Goal: Communication & Community: Share content

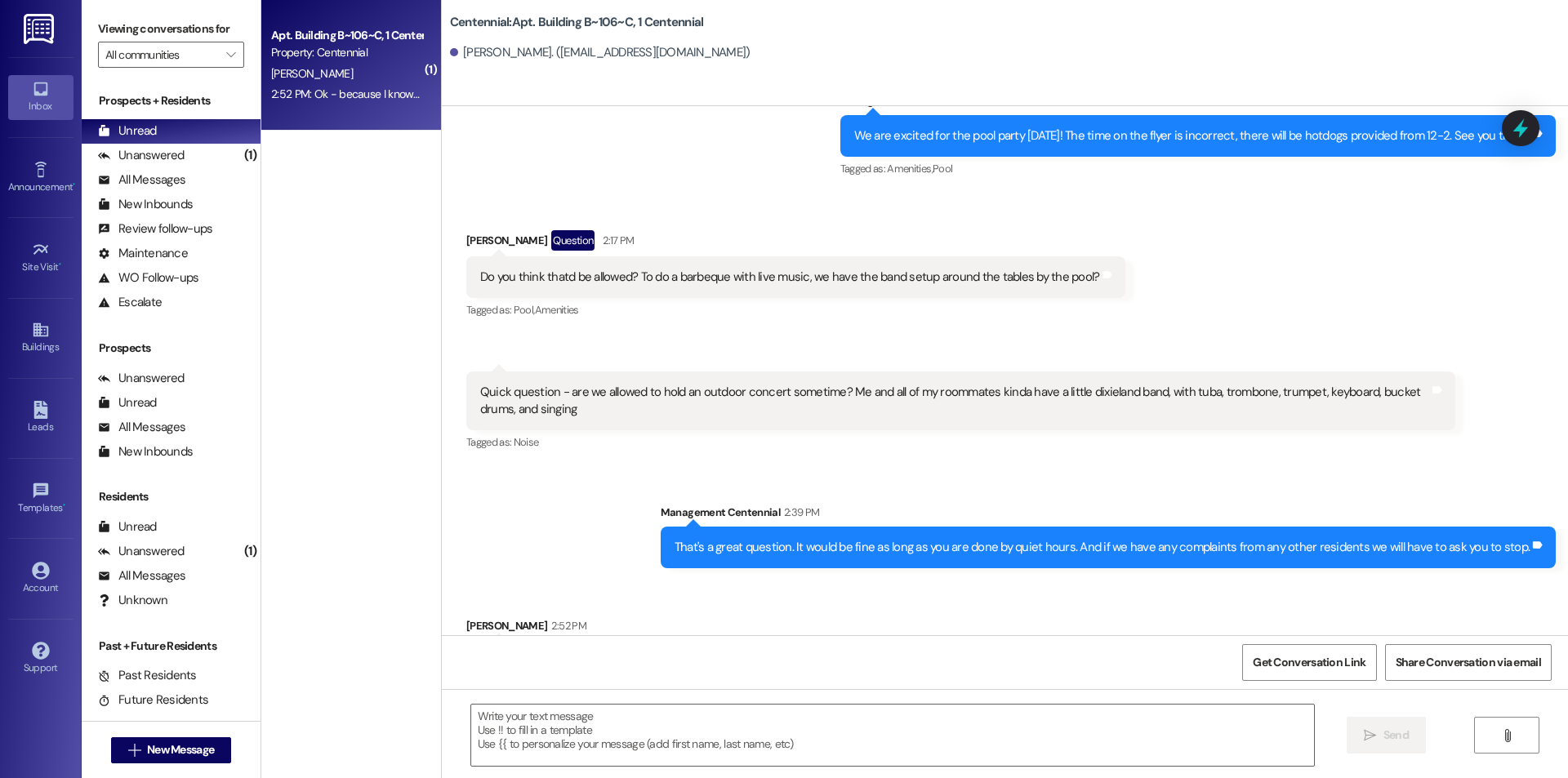
scroll to position [19795, 0]
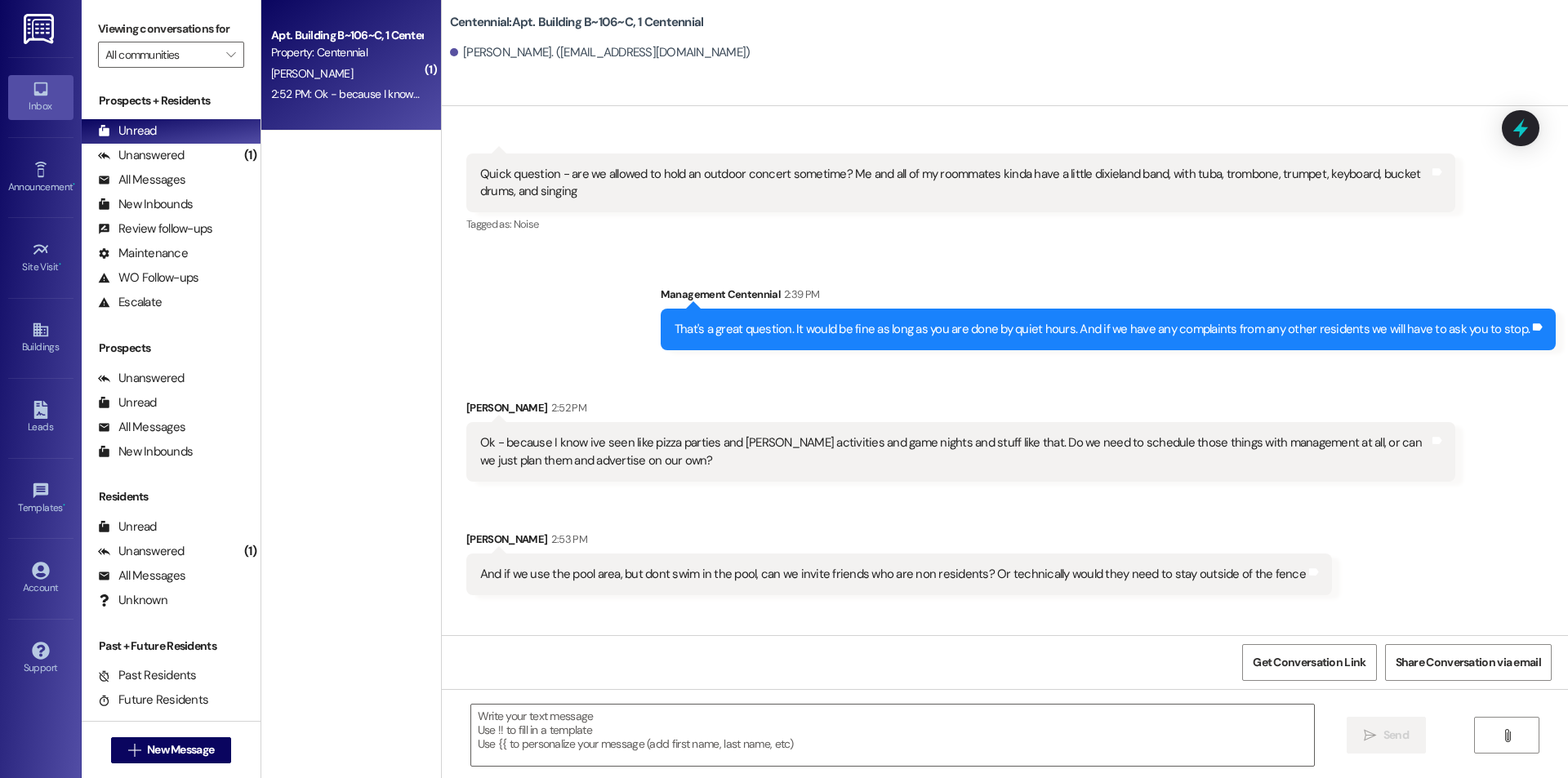
click at [366, 354] on div "( 1 ) Apt. Building B~106~C, 1 Centennial Property: Centennial I. Hill 2:52 PM:…" at bounding box center [351, 330] width 180 height 662
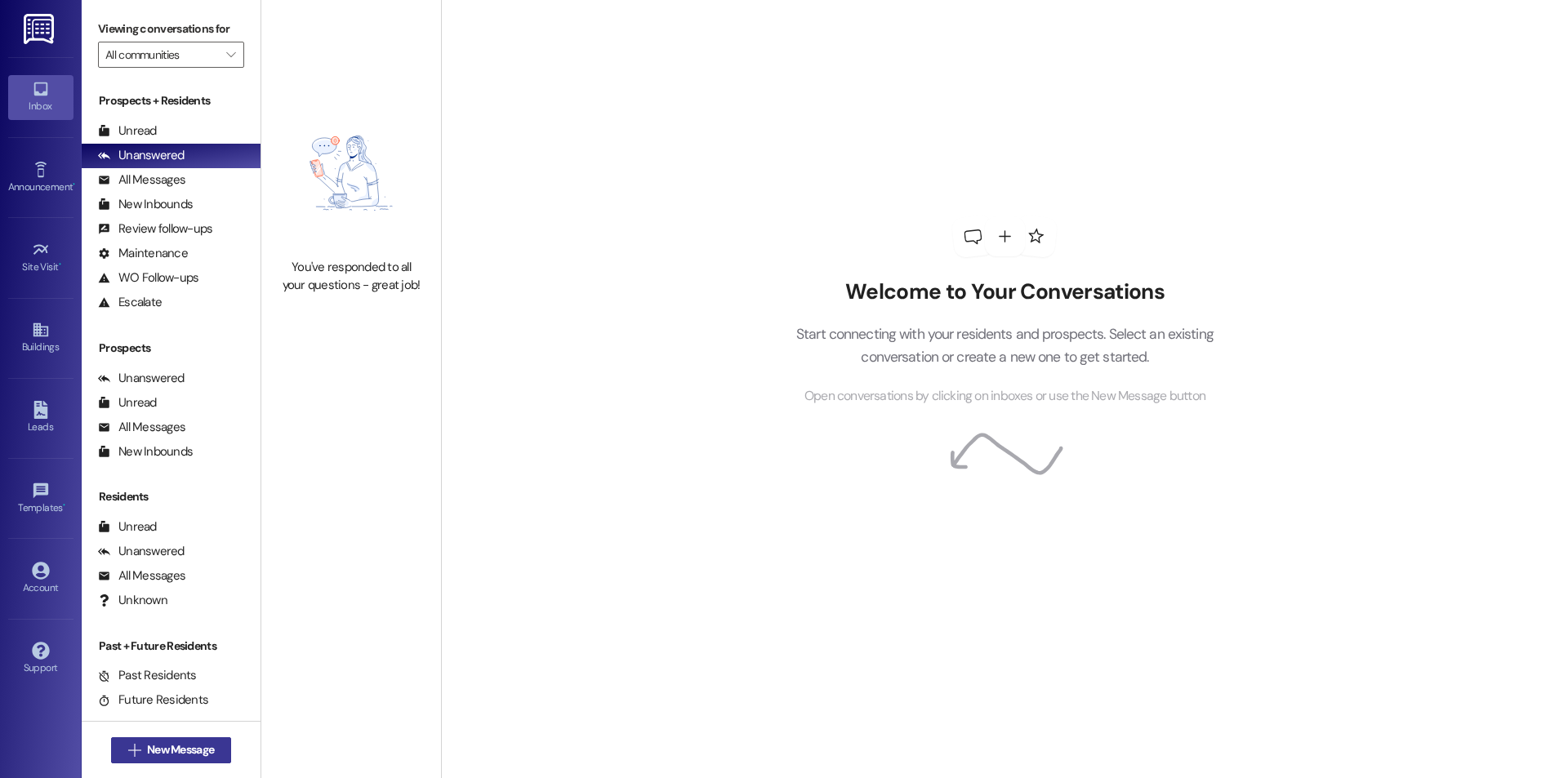
click at [176, 745] on span "New Message" at bounding box center [181, 750] width 67 height 17
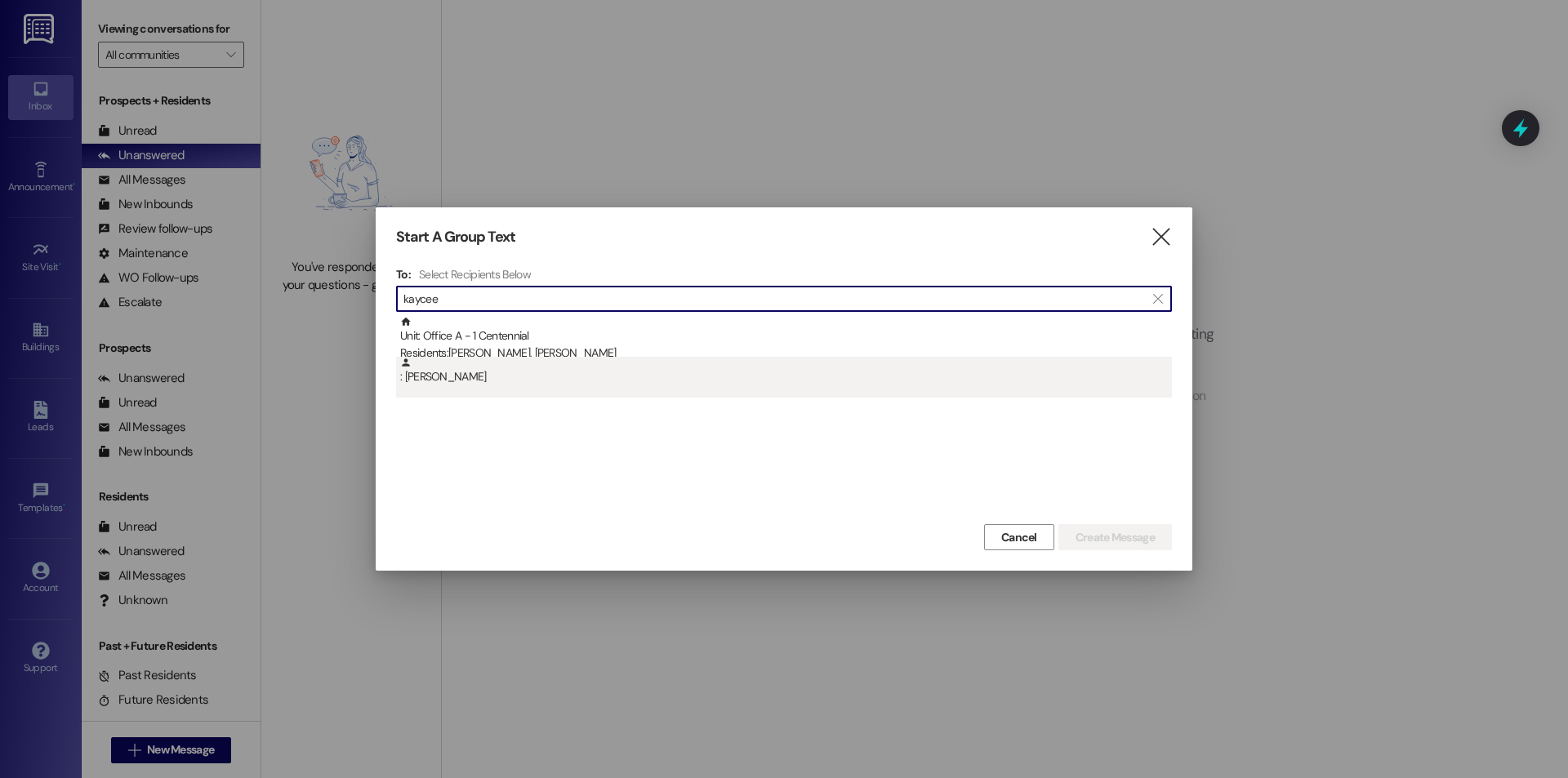
type input "kaycee"
click at [686, 368] on div ": Kaycee Johnson" at bounding box center [785, 371] width 772 height 28
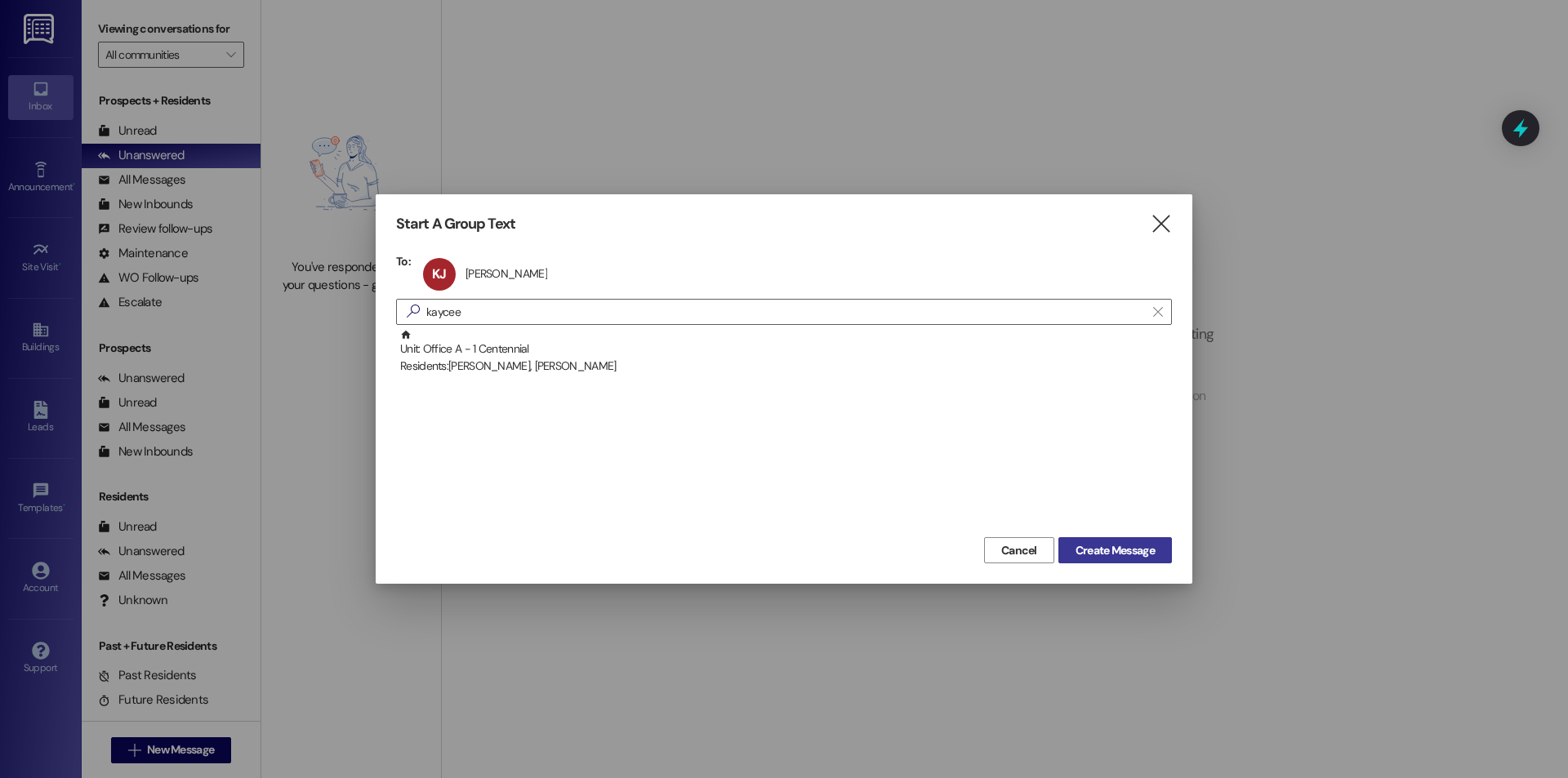
click at [1095, 540] on button "Create Message" at bounding box center [1115, 549] width 114 height 27
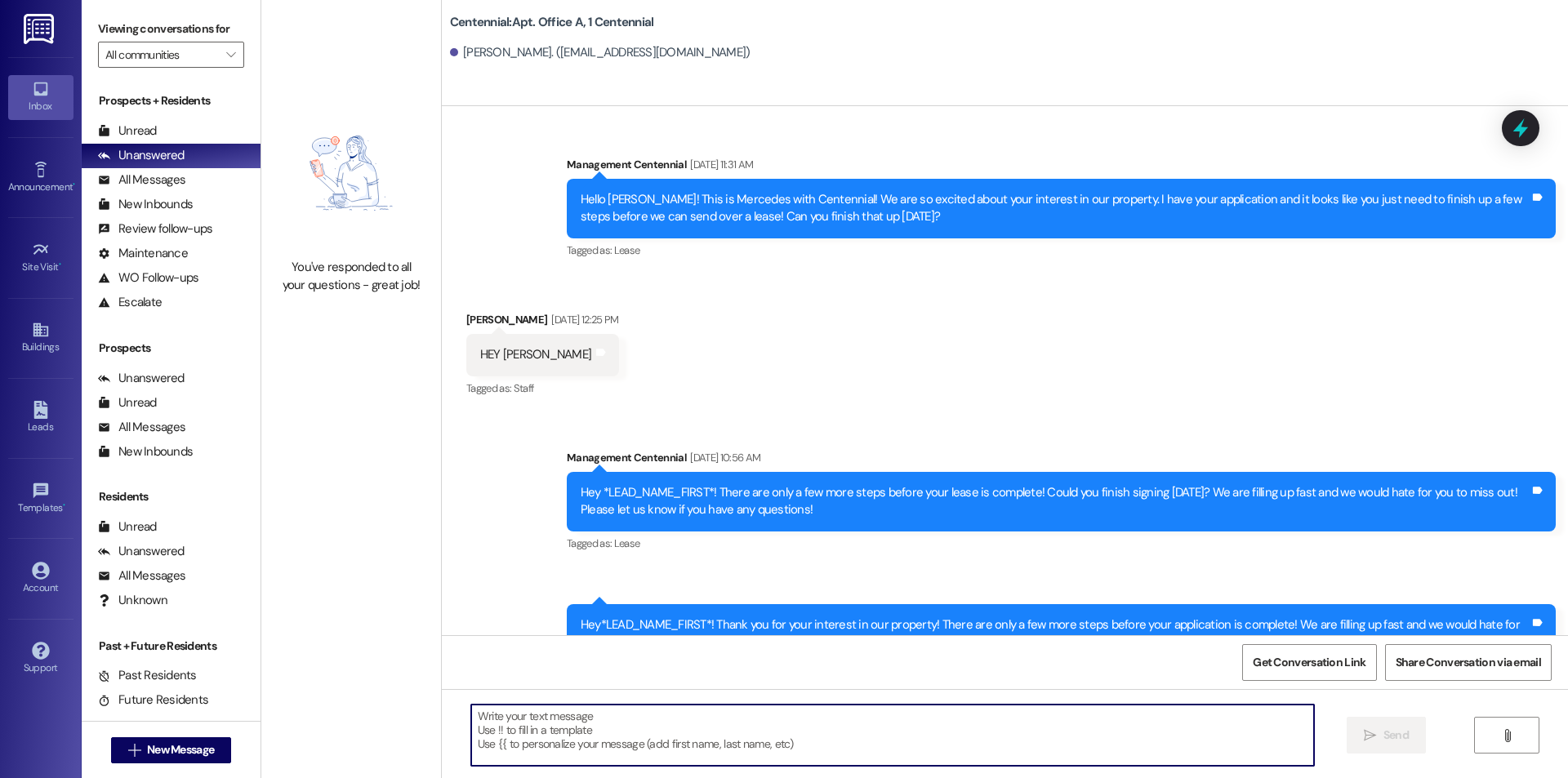
click at [616, 742] on textarea at bounding box center [892, 735] width 843 height 62
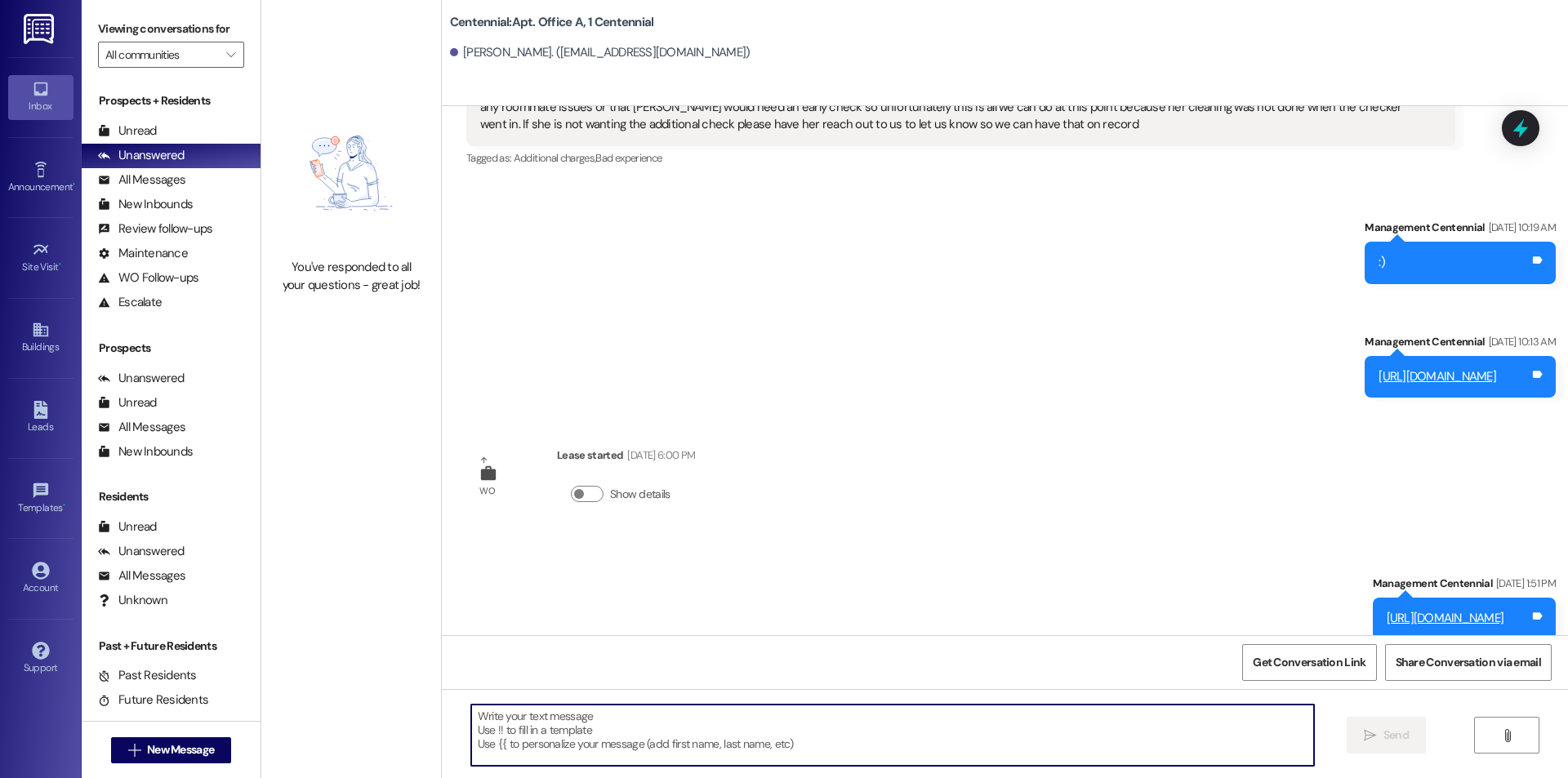
paste textarea "https://forms.gle/jqsMDcamoC7cRkQr9"
type textarea "https://forms.gle/jqsMDcamoC7cRkQr9"
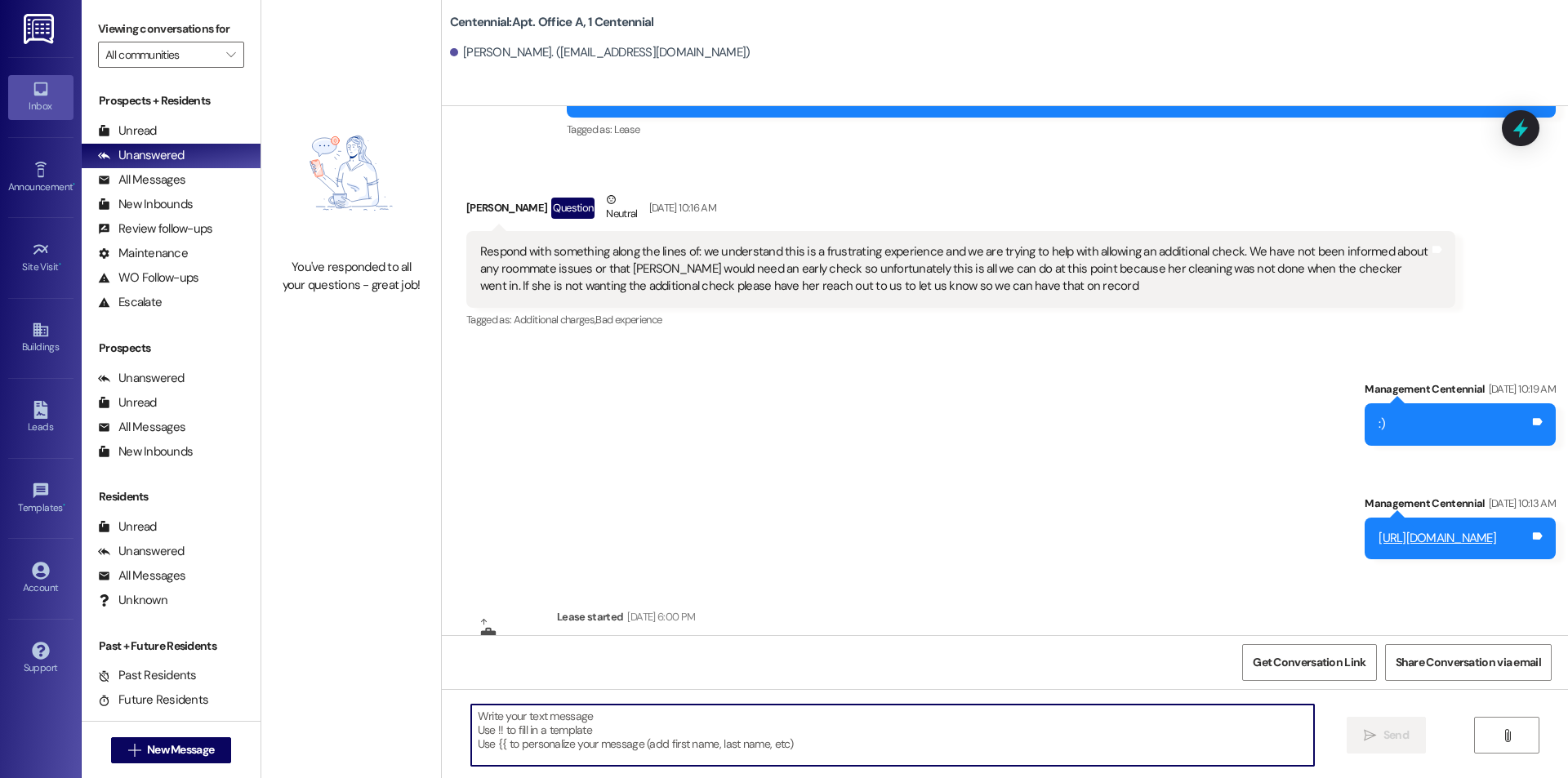
scroll to position [12429, 0]
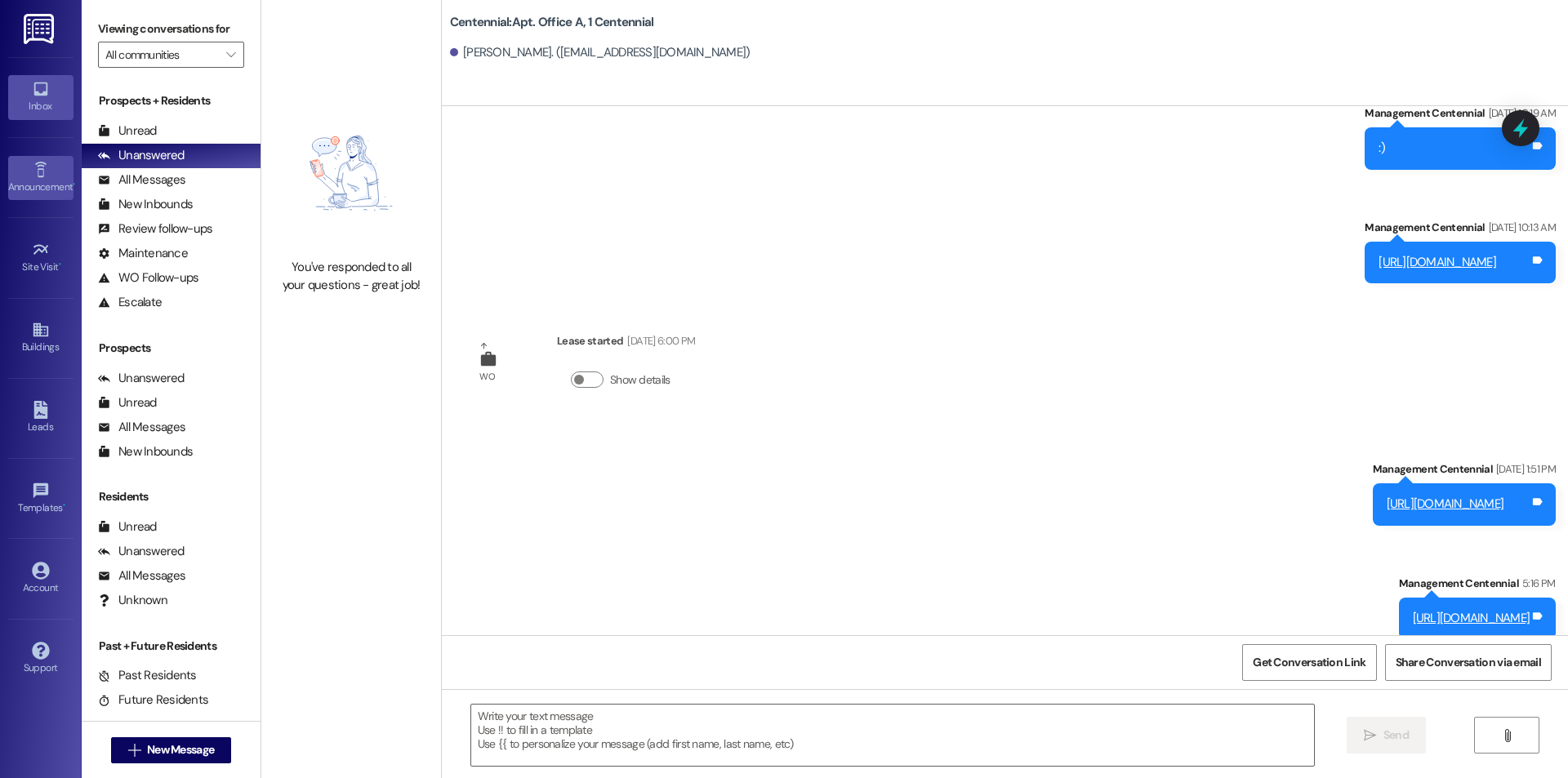
click at [52, 190] on div "Announcement •" at bounding box center [40, 187] width 81 height 16
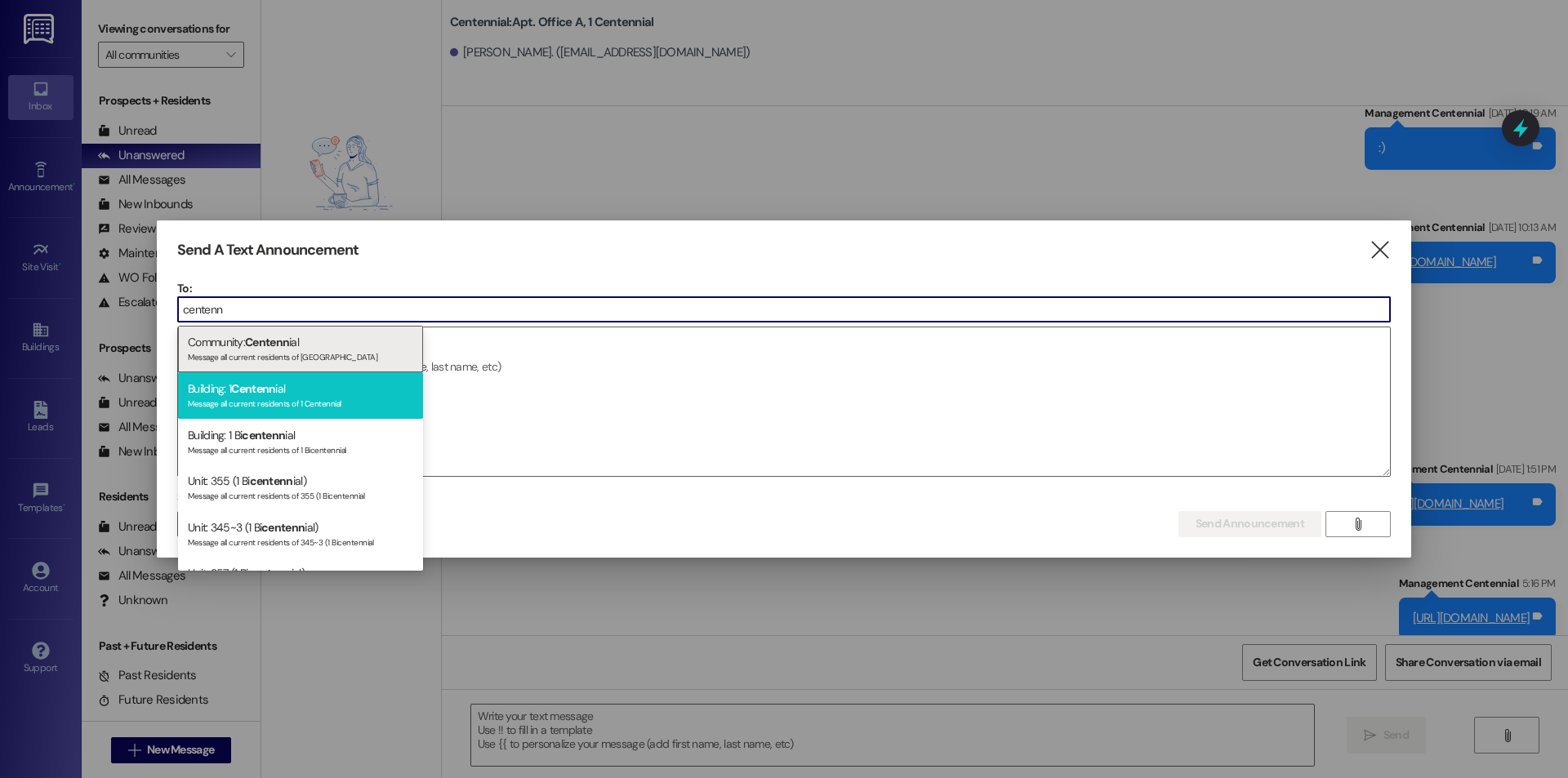
type input "centenn"
click at [287, 391] on div "Building: 1 Centenn ial Message all current residents of 1 Centennial" at bounding box center [301, 395] width 245 height 46
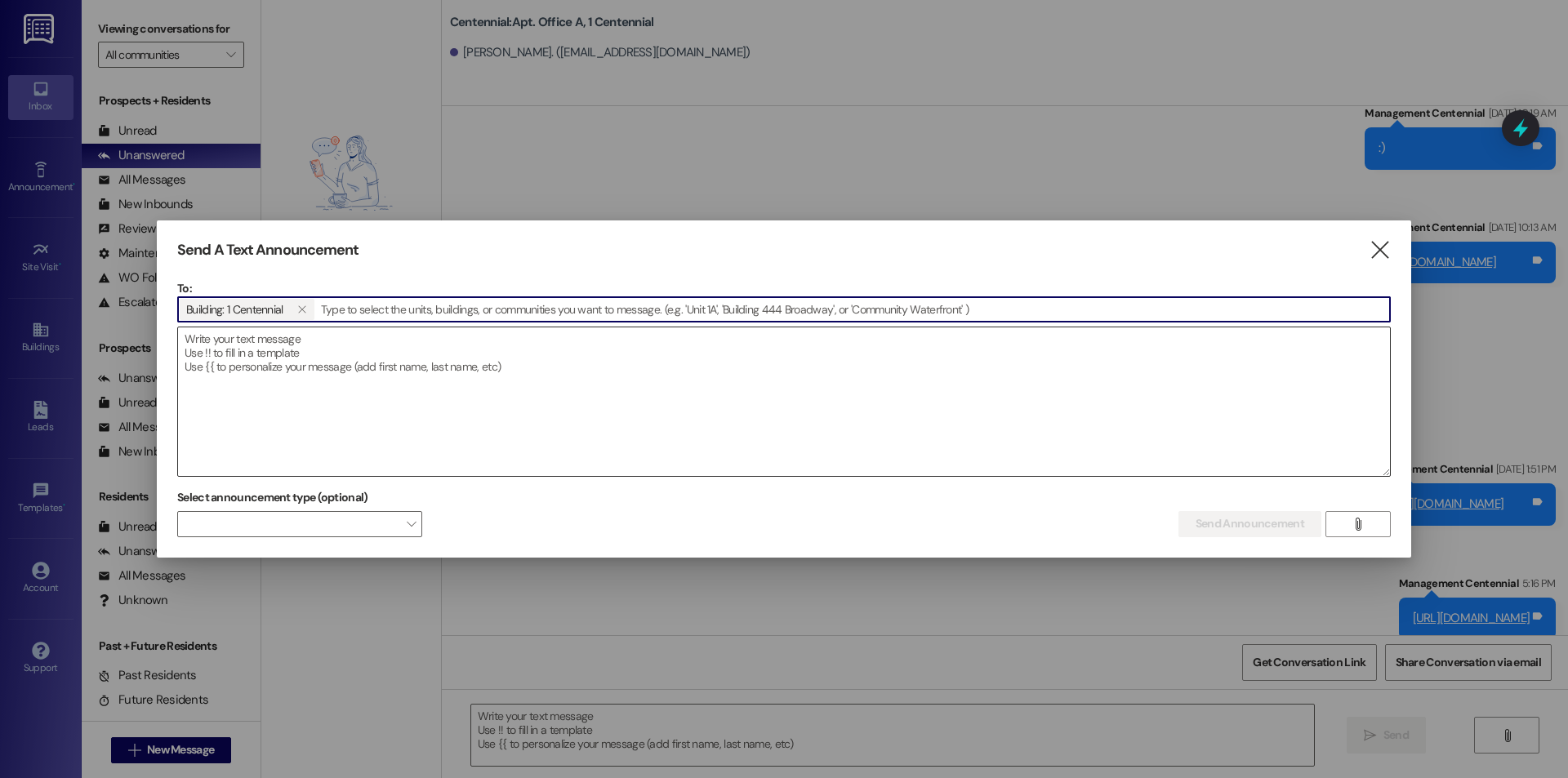
click at [426, 403] on textarea at bounding box center [784, 401] width 1212 height 149
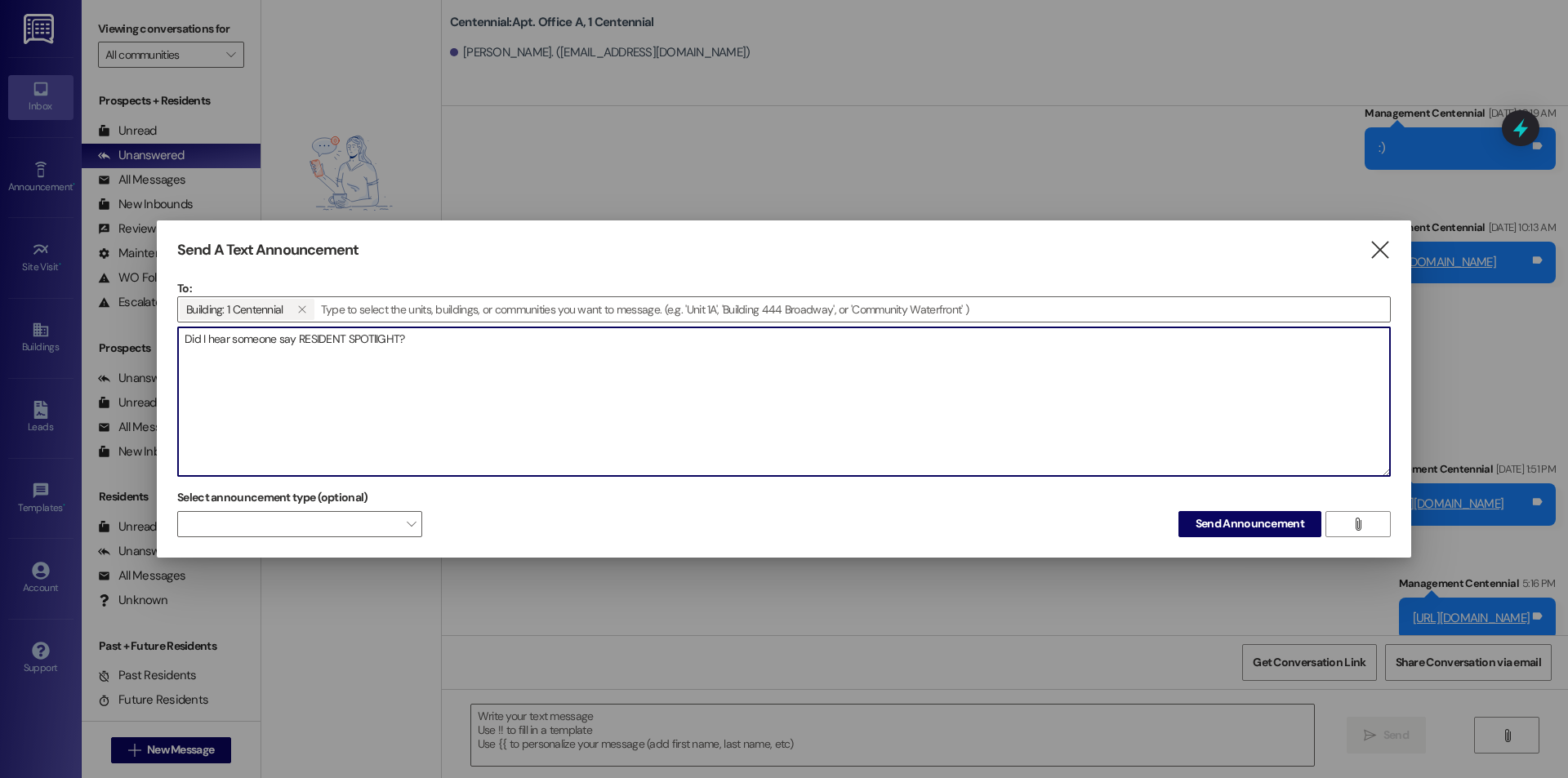
drag, startPoint x: 377, startPoint y: 339, endPoint x: 440, endPoint y: 385, distance: 78.0
click at [378, 339] on textarea "Did I hear someone say RESIDENT SPOTlIGHT?" at bounding box center [784, 401] width 1212 height 149
click at [515, 369] on textarea "Did I hear someone say RESIDENT SPOTLIGHT?" at bounding box center [784, 401] width 1212 height 149
click at [594, 374] on textarea "Did I hear someone say RESIDENT SPOTLIGHT? Fill out the link below to get a sho…" at bounding box center [784, 401] width 1212 height 149
click at [702, 344] on textarea "Did I hear someone say RESIDENT SPOTLIGHT? Fill out the link below to get a sho…" at bounding box center [784, 401] width 1212 height 149
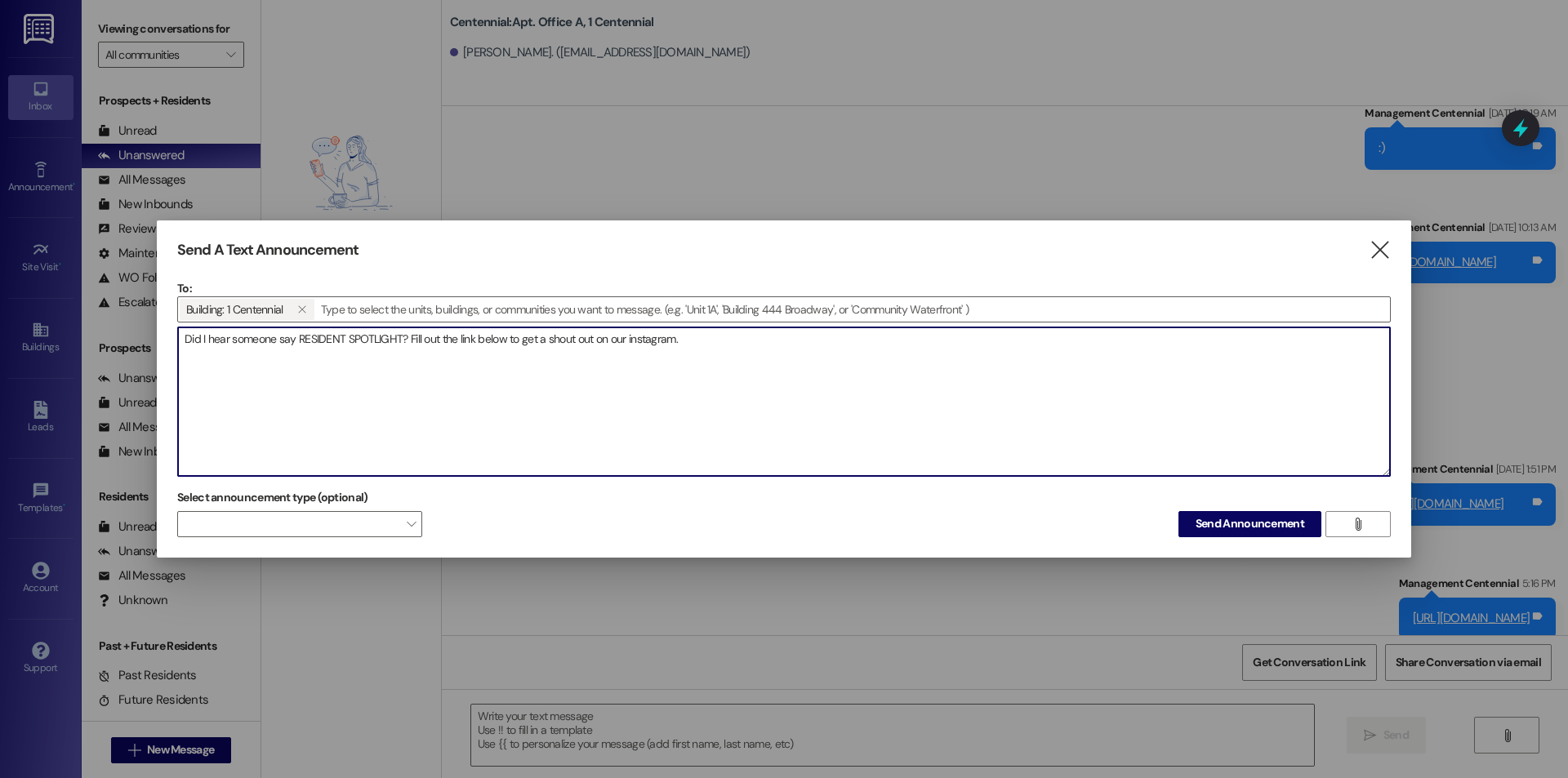
click at [629, 345] on textarea "Did I hear someone say RESIDENT SPOTLIGHT? Fill out the link below to get a sho…" at bounding box center [784, 401] width 1212 height 149
click at [633, 344] on textarea "Did I hear someone say RESIDENT SPOTLIGHT? Fill out the link below to get a sho…" at bounding box center [784, 401] width 1212 height 149
click at [718, 359] on textarea "Did I hear someone say RESIDENT SPOTLIGHT? Fill out the link below to get a sho…" at bounding box center [784, 401] width 1212 height 149
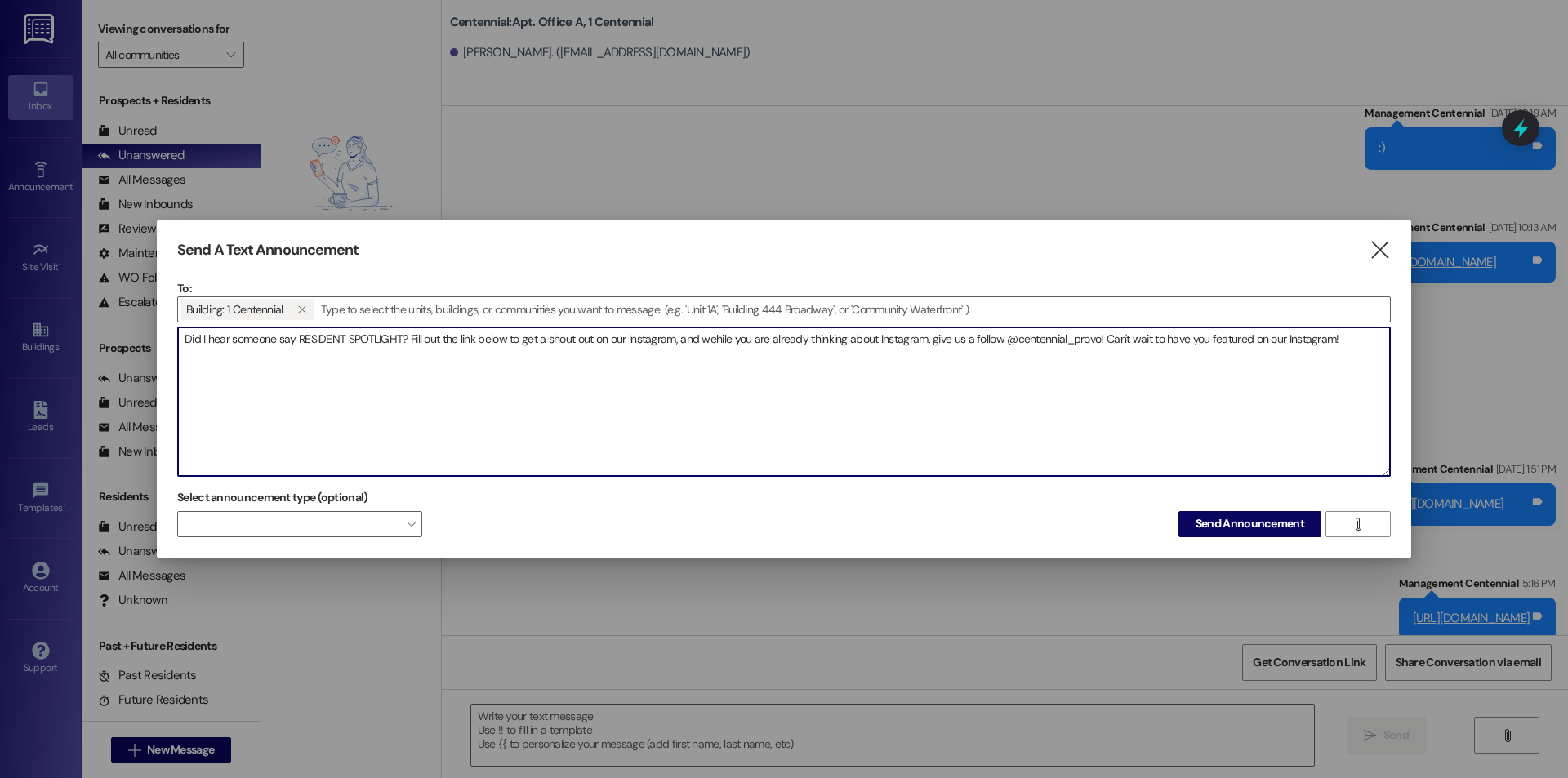
click at [1348, 344] on textarea "Did I hear someone say RESIDENT SPOTLIGHT? Fill out the link below to get a sho…" at bounding box center [784, 401] width 1212 height 149
click at [1361, 348] on textarea "Did I hear someone say RESIDENT SPOTLIGHT? Fill out the link below to get a sho…" at bounding box center [784, 401] width 1212 height 149
paste textarea "https://forms.gle/jqsMDcamoC7cRkQr9"
click at [582, 346] on textarea "Did I hear someone say RESIDENT SPOTLIGHT? Fill out the link below to get a sho…" at bounding box center [784, 401] width 1212 height 149
click at [719, 365] on textarea "Did I hear someone say RESIDENT SPOTLIGHT? Fill out the link below to get a sho…" at bounding box center [784, 401] width 1212 height 149
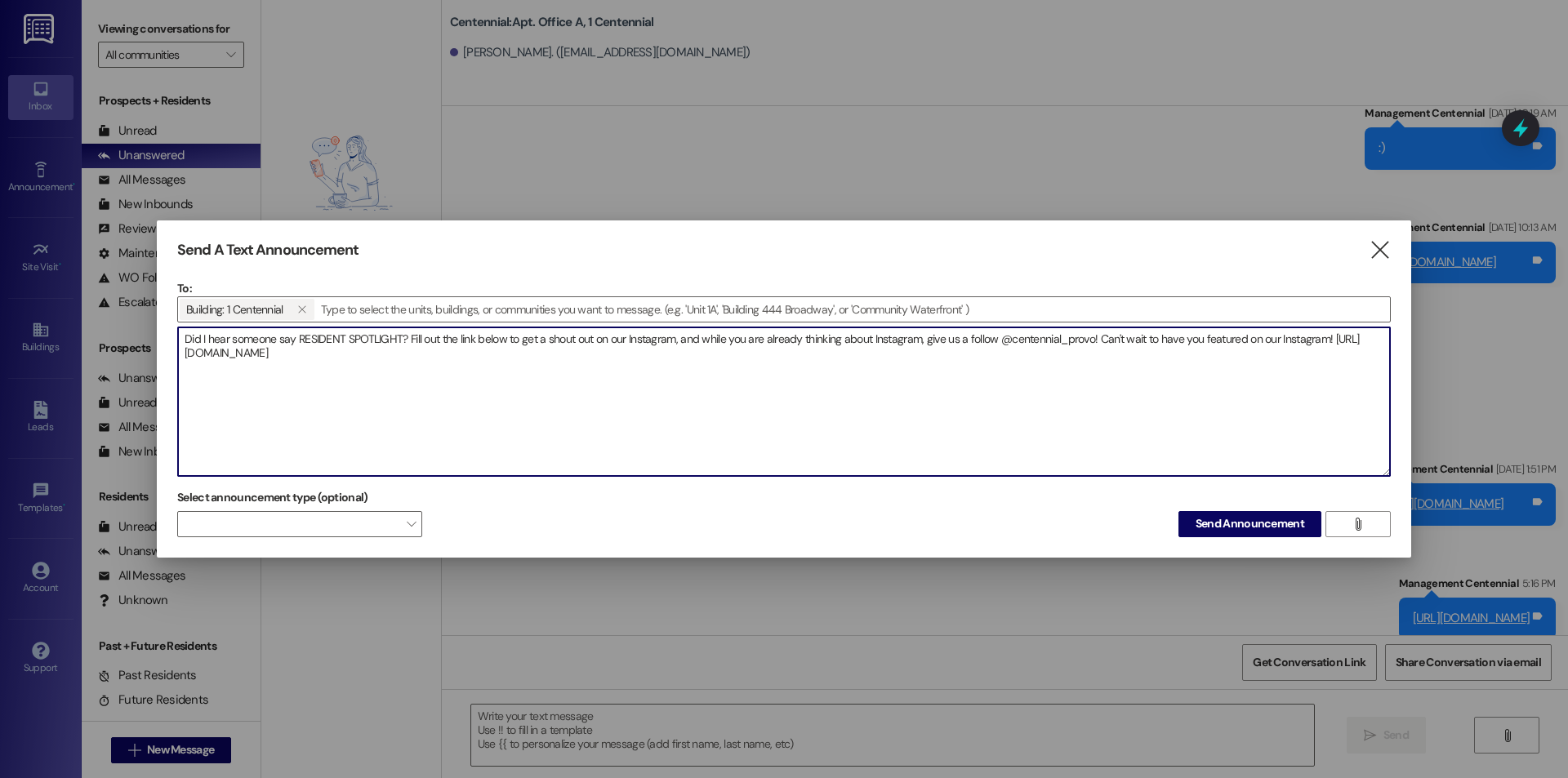
click at [686, 332] on textarea "Did I hear someone say RESIDENT SPOTLIGHT? Fill out the link below to get a sho…" at bounding box center [784, 401] width 1212 height 149
drag, startPoint x: 1352, startPoint y: 342, endPoint x: 1244, endPoint y: 341, distance: 108.0
click at [1244, 341] on textarea "Did I hear someone say RESIDENT SPOTLIGHT? Fill out the link below to get a sho…" at bounding box center [784, 401] width 1212 height 149
click at [438, 393] on textarea "Did I hear someone say RESIDENT SPOTLIGHT? Fill out the link below to get a sho…" at bounding box center [784, 401] width 1212 height 149
click at [577, 341] on textarea "Did I hear someone say RESIDENT SPOTLIGHT? Fill out the link below to get a sho…" at bounding box center [784, 401] width 1212 height 149
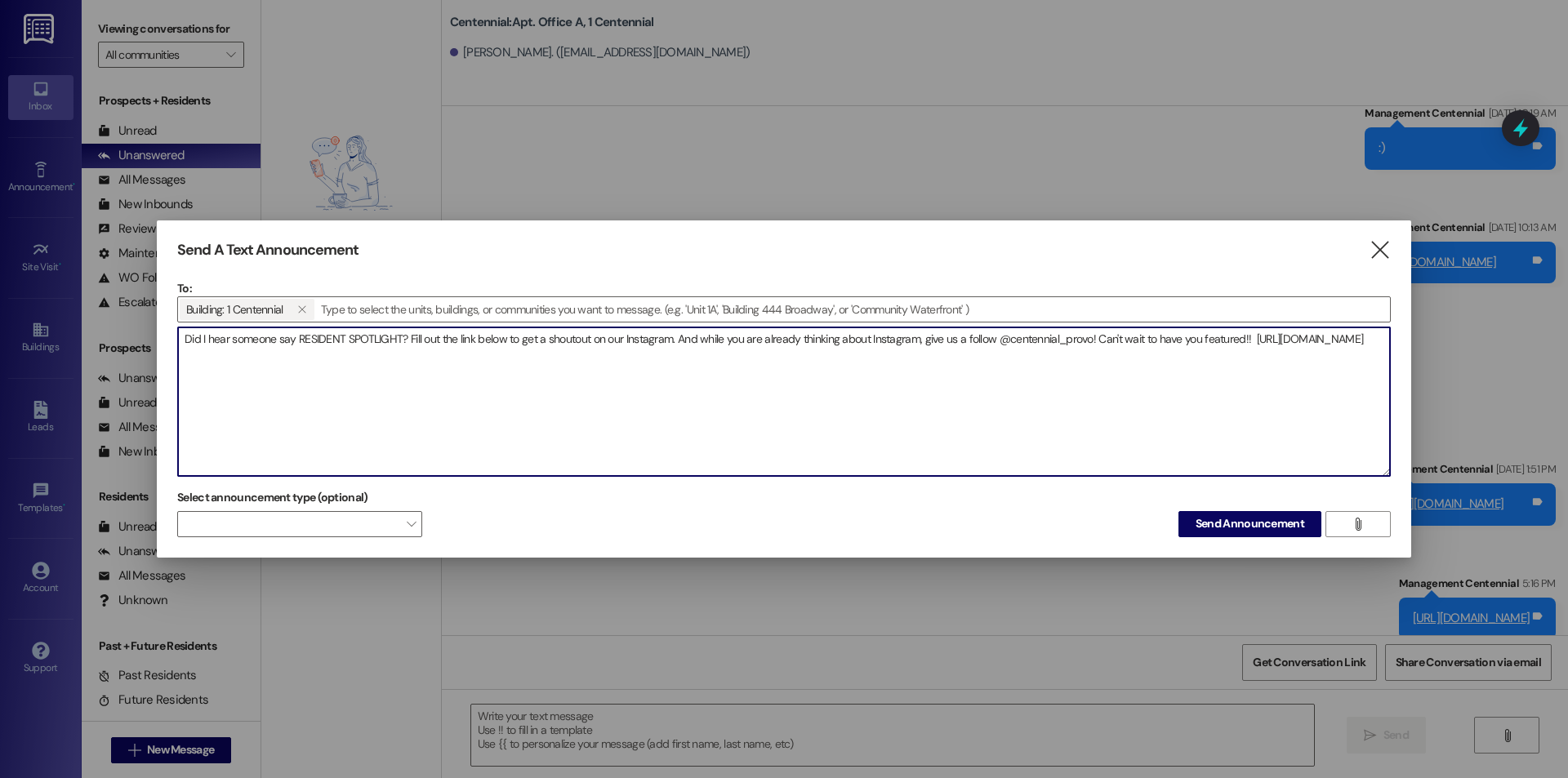
click at [771, 460] on textarea "Did I hear someone say RESIDENT SPOTLIGHT? Fill out the link below to get a sho…" at bounding box center [784, 401] width 1212 height 149
click at [1278, 343] on textarea "Did I hear someone say RESIDENT SPOTLIGHT? Fill out the link below to get a sho…" at bounding box center [784, 401] width 1212 height 149
type textarea "Did I hear someone say RESIDENT SPOTLIGHT? Fill out the link below to get a sho…"
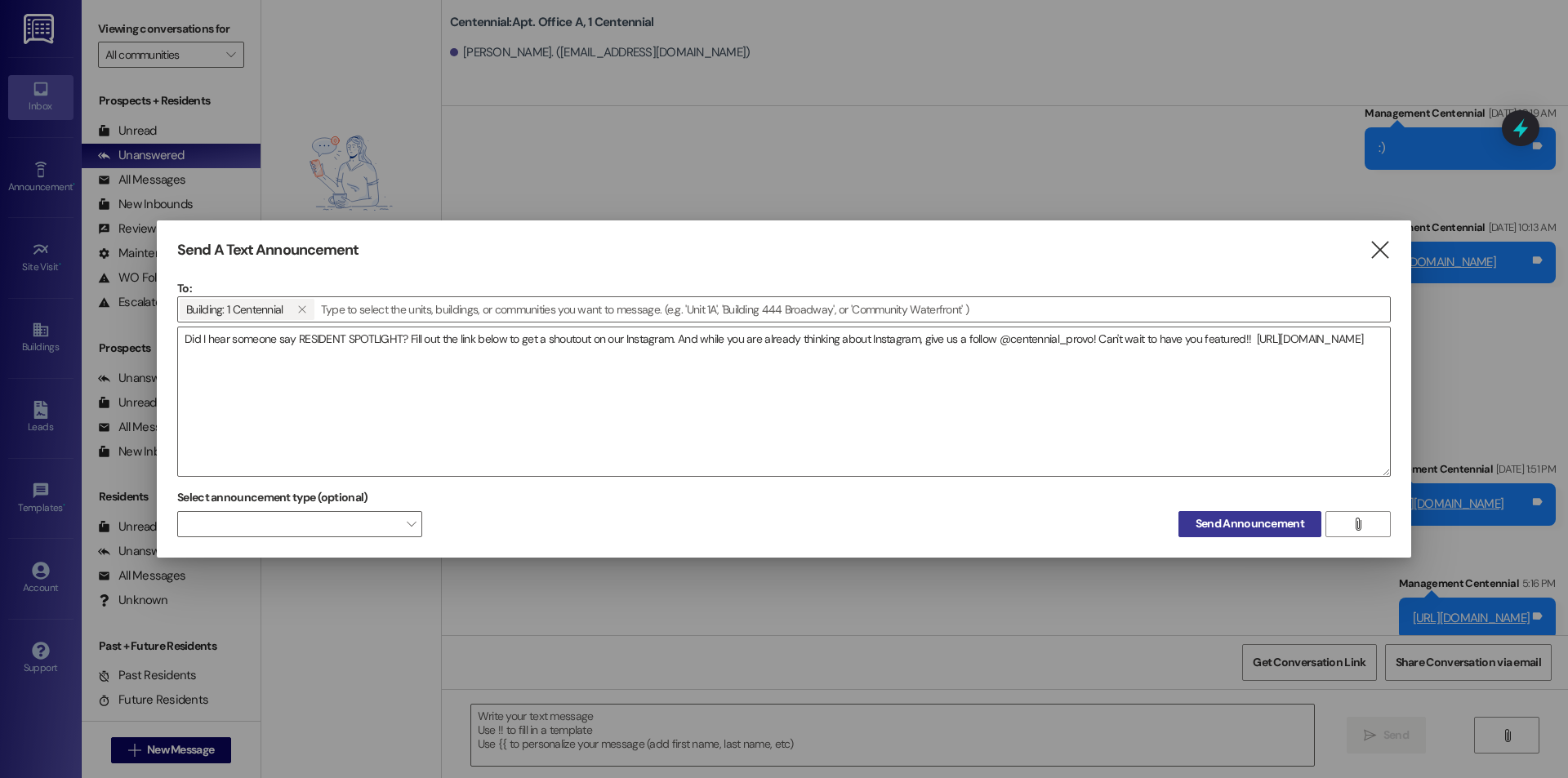
click at [1223, 532] on span "Send Announcement" at bounding box center [1249, 524] width 109 height 17
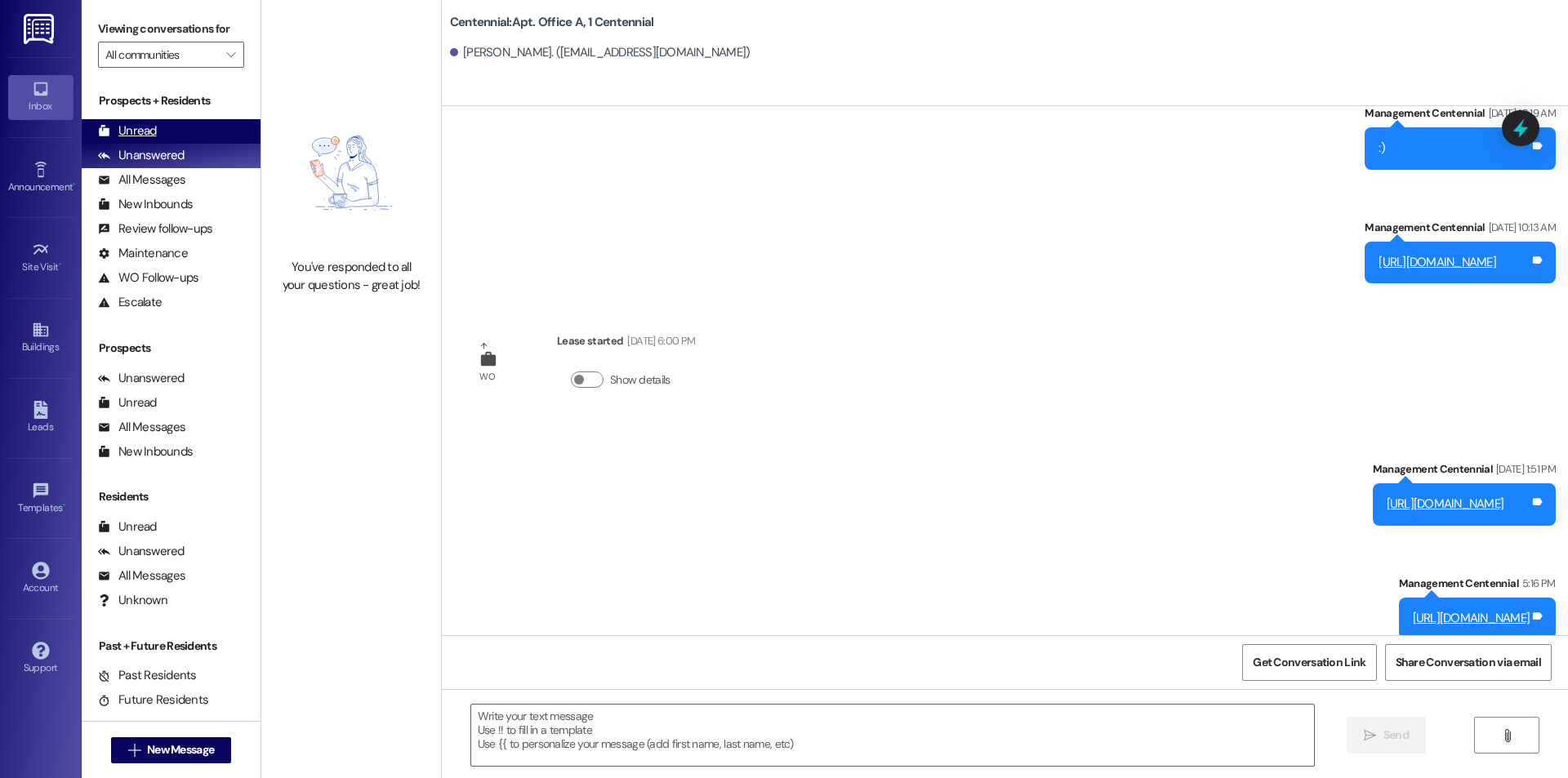
click at [185, 134] on div "Unread (0)" at bounding box center [170, 131] width 179 height 25
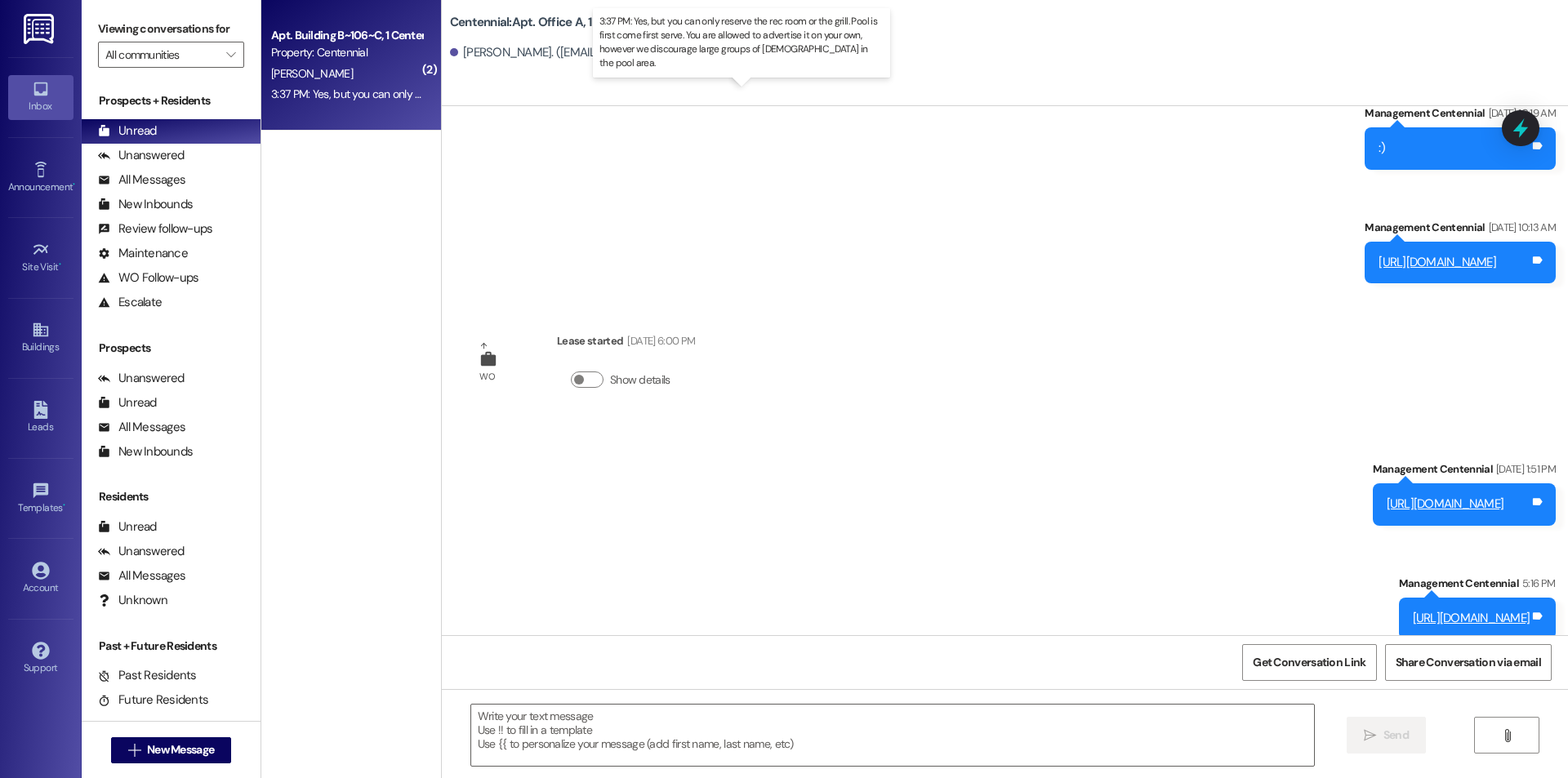
click at [381, 95] on div "3:37 PM: Yes, but you can only reserve the rec room or the grill. Pool is first…" at bounding box center [779, 93] width 1016 height 15
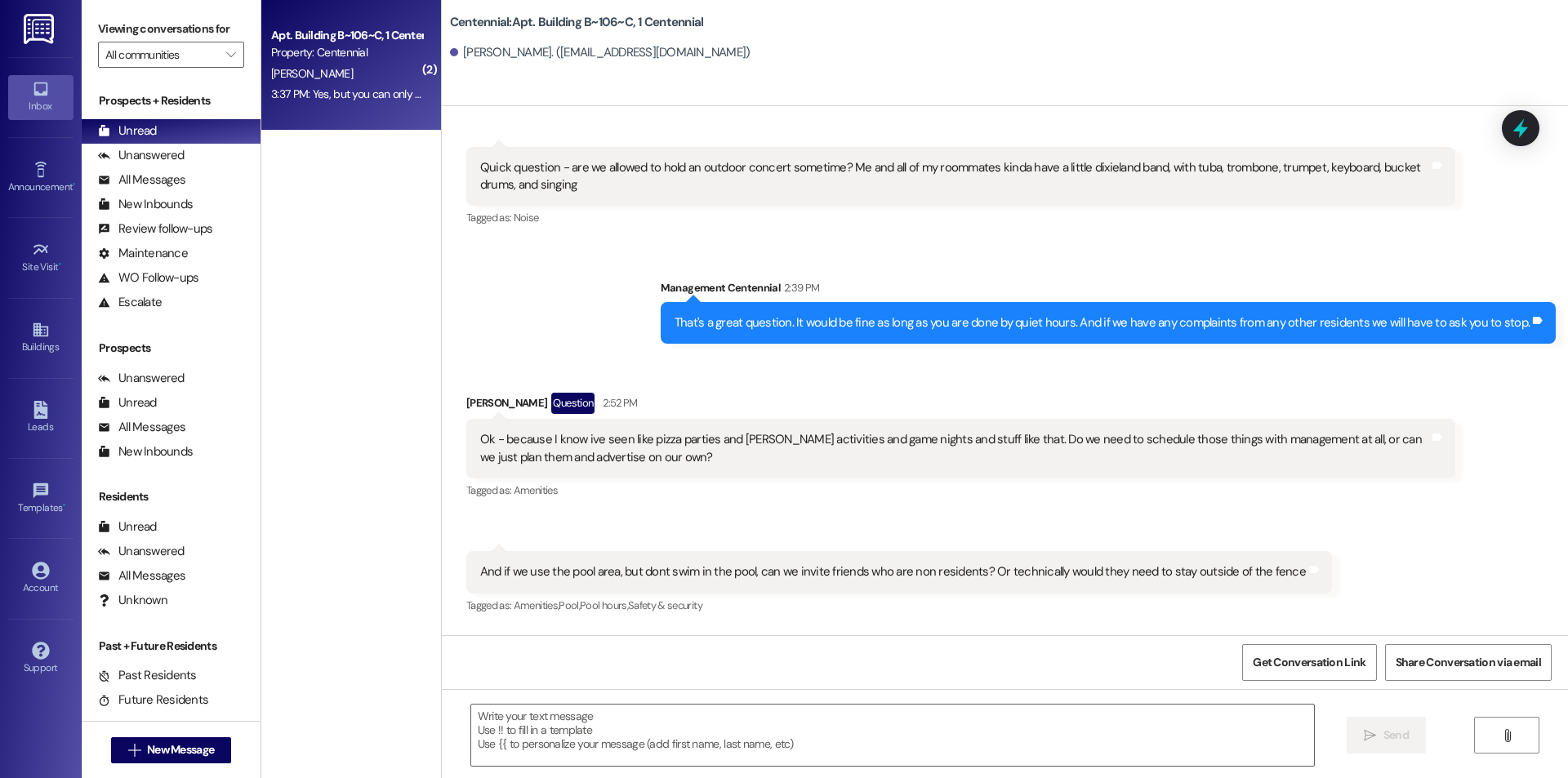
scroll to position [19847, 0]
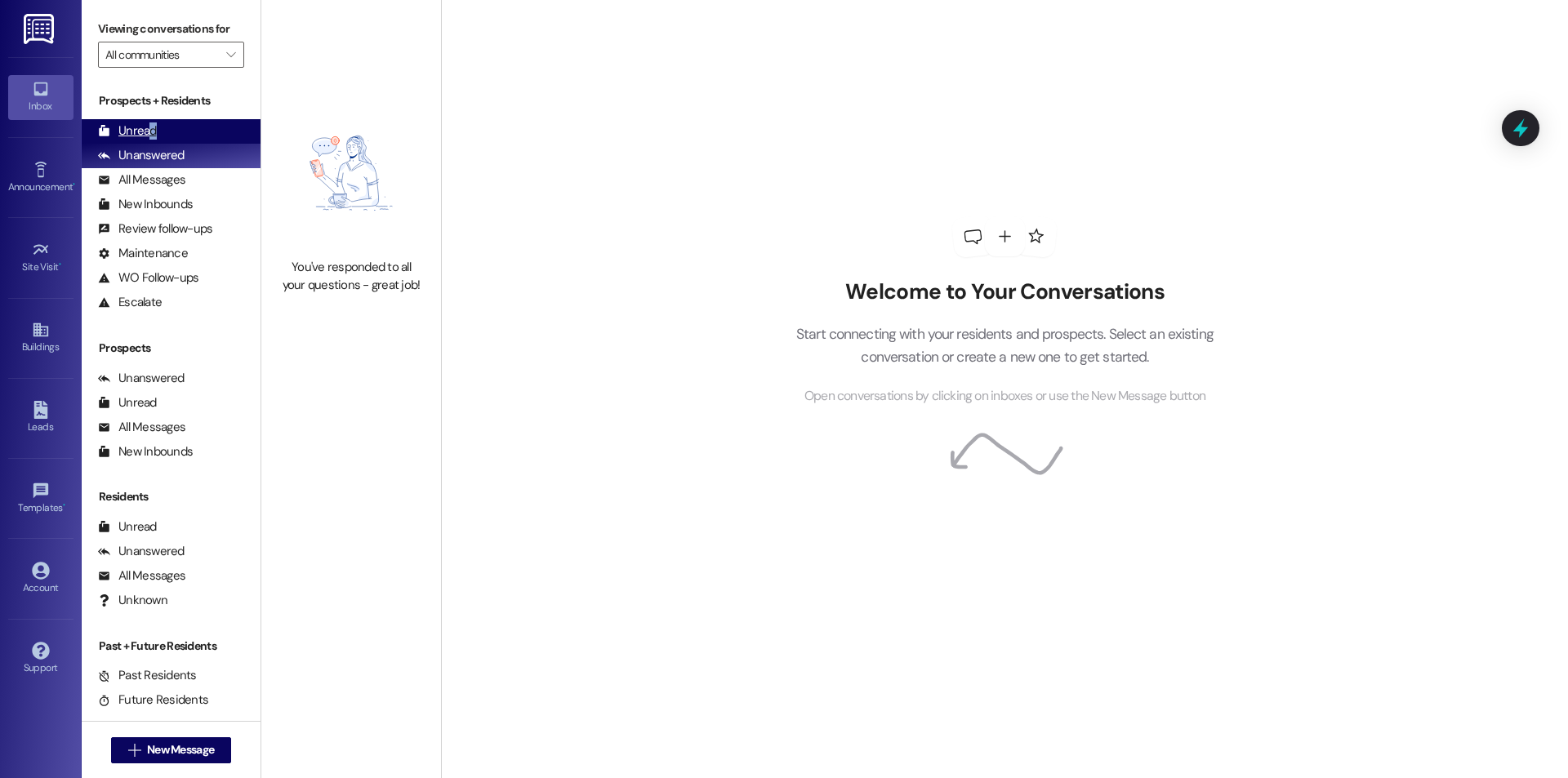
click at [152, 130] on div "Unread" at bounding box center [127, 131] width 59 height 17
